Goal: Complete Application Form: Complete application form

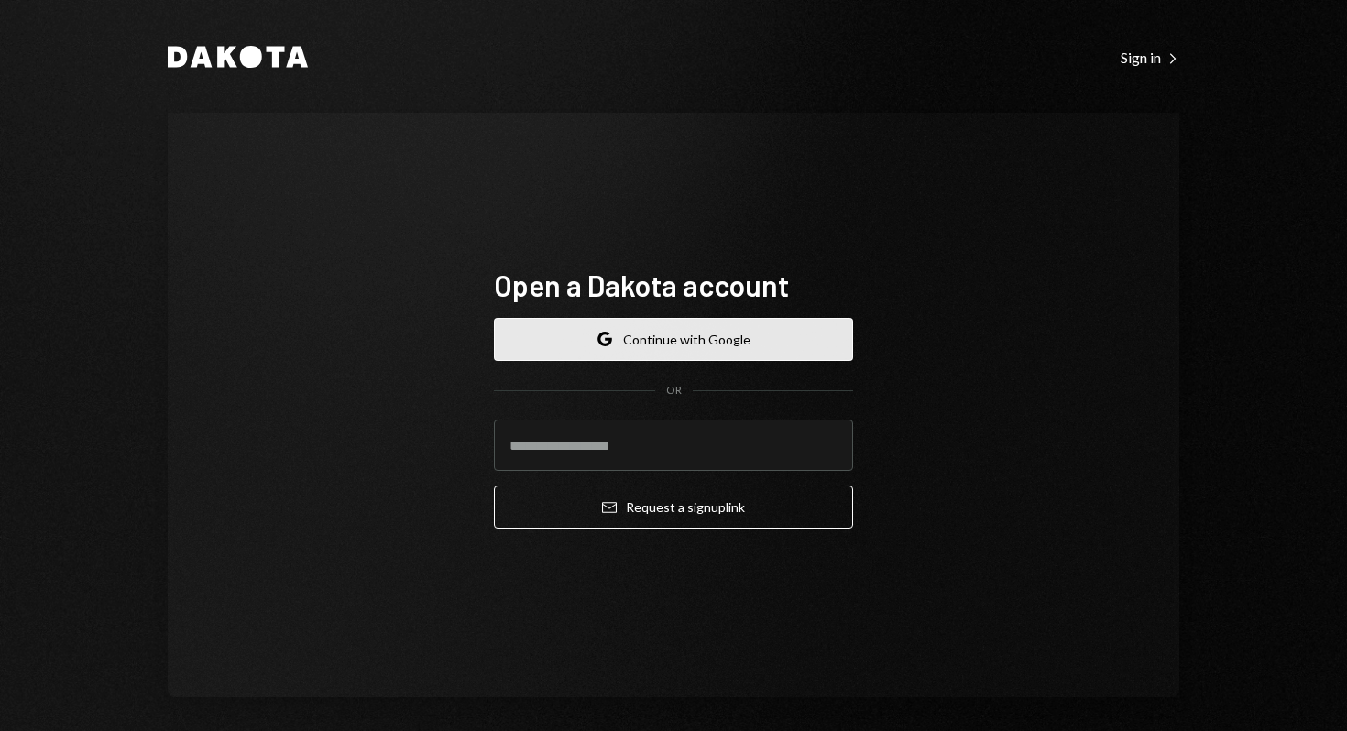
click at [731, 340] on button "Google Continue with Google" at bounding box center [673, 339] width 359 height 43
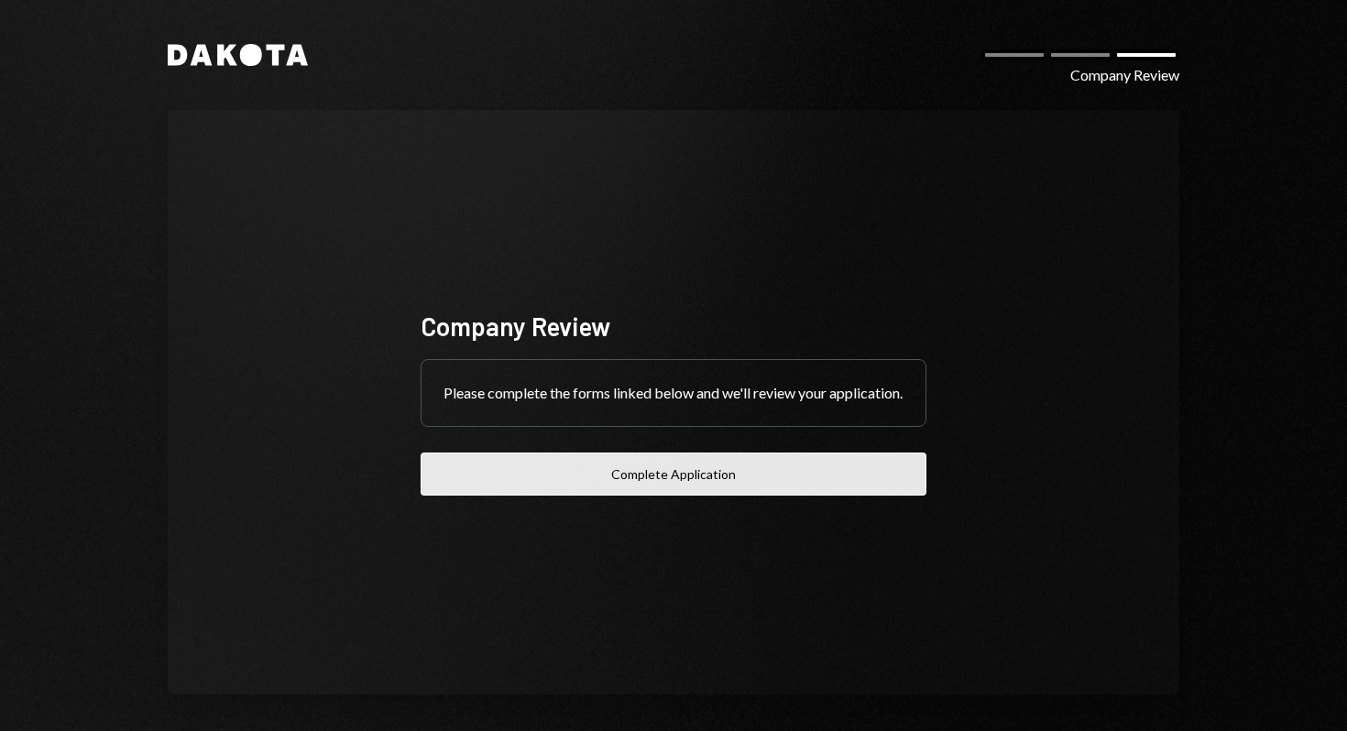
click at [680, 468] on button "Complete Application" at bounding box center [674, 474] width 506 height 43
